Goal: Task Accomplishment & Management: Manage account settings

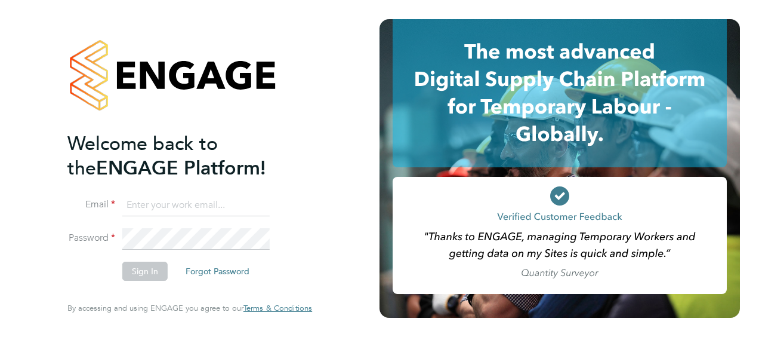
type input "[PERSON_NAME][EMAIL_ADDRESS][DOMAIN_NAME]"
click at [138, 270] on button "Sign In" at bounding box center [144, 270] width 45 height 19
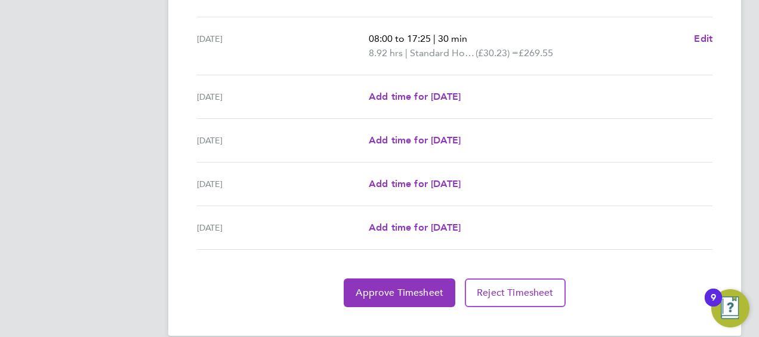
scroll to position [528, 0]
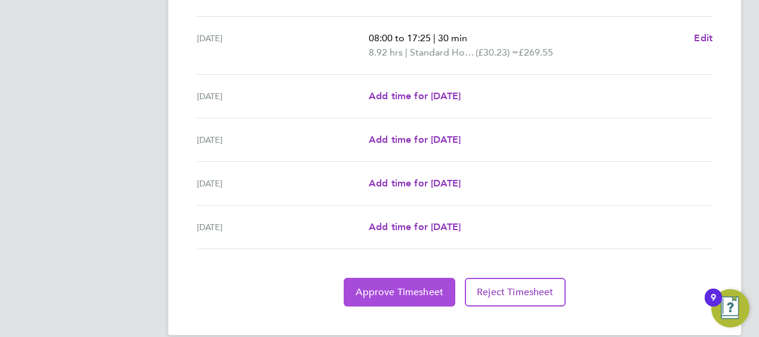
click at [423, 278] on button "Approve Timesheet" at bounding box center [400, 292] width 112 height 29
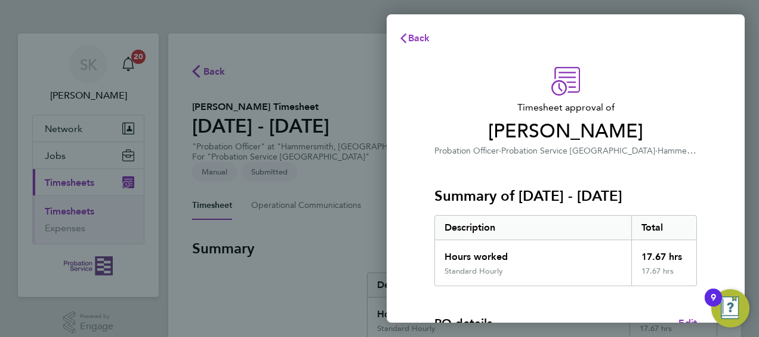
click at [693, 225] on div "Total" at bounding box center [665, 228] width 66 height 24
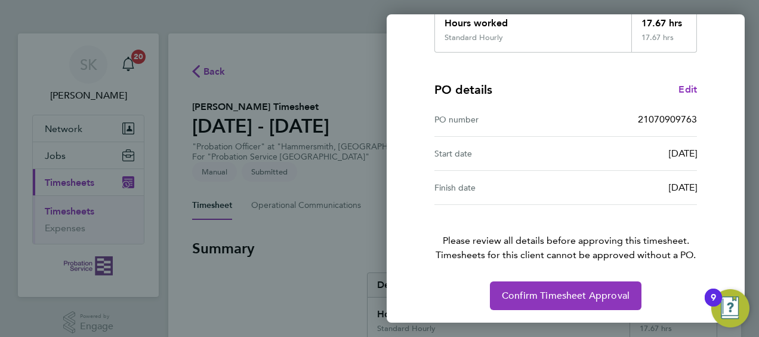
scroll to position [234, 0]
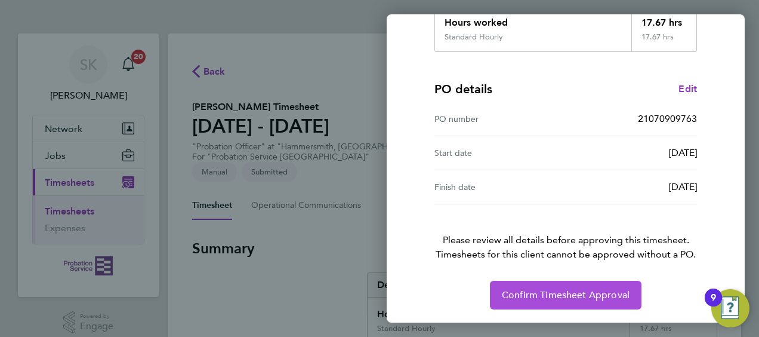
click at [584, 289] on span "Confirm Timesheet Approval" at bounding box center [566, 295] width 128 height 12
